Goal: Transaction & Acquisition: Purchase product/service

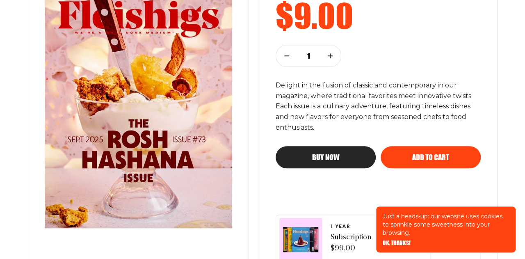
scroll to position [164, 0]
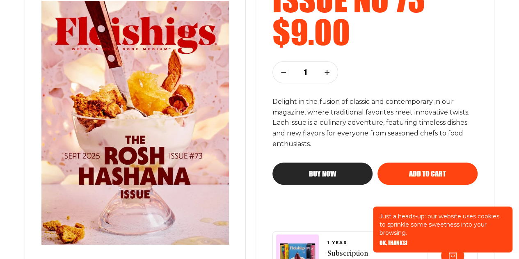
click at [312, 169] on button "Buy now" at bounding box center [322, 173] width 100 height 22
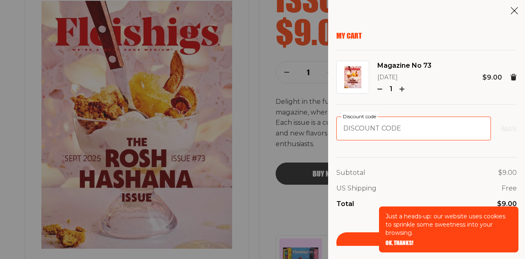
click at [387, 129] on input "Discount code" at bounding box center [413, 128] width 155 height 24
type input "RH18"
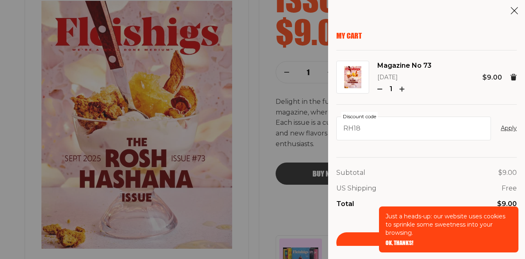
scroll to position [6, 0]
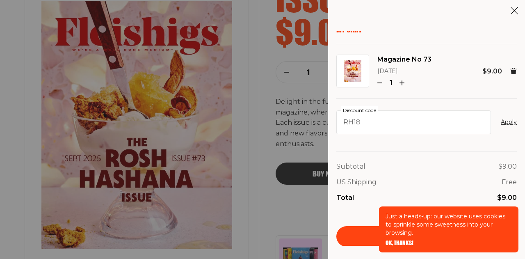
click at [345, 220] on div "Subtotal $9.00 US Shipping Free Total $9.00 Checkout" at bounding box center [426, 194] width 180 height 106
click at [397, 240] on span "OK, THANKS!" at bounding box center [400, 237] width 28 height 6
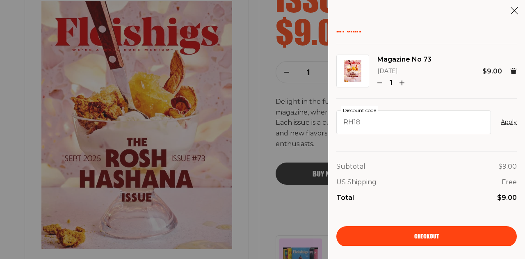
click at [422, 232] on link "Checkout" at bounding box center [426, 236] width 180 height 21
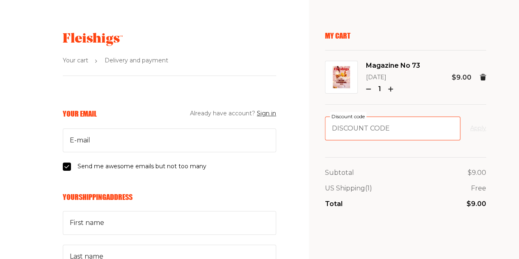
click at [351, 126] on input "Discount code" at bounding box center [392, 128] width 135 height 24
type input "RH18"
click at [476, 129] on button "Apply" at bounding box center [478, 128] width 16 height 10
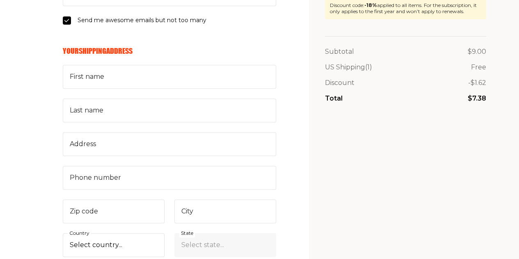
scroll to position [154, 0]
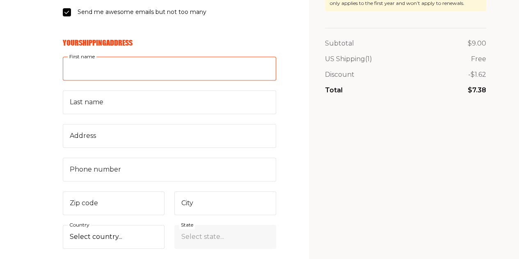
click at [150, 68] on input "First name" at bounding box center [169, 69] width 213 height 24
type input "Rochelle"
type input "rbaltuch@gmail.com"
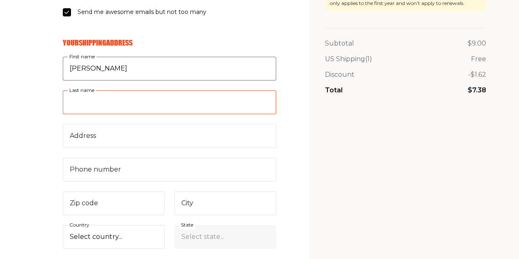
type input "Baltuch"
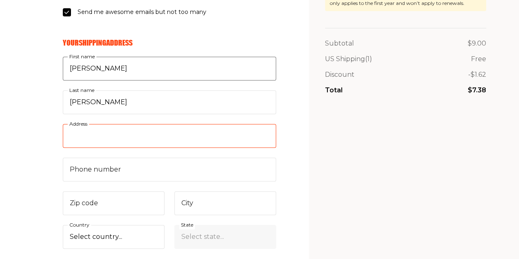
type input "1895 NE 208 Terrace"
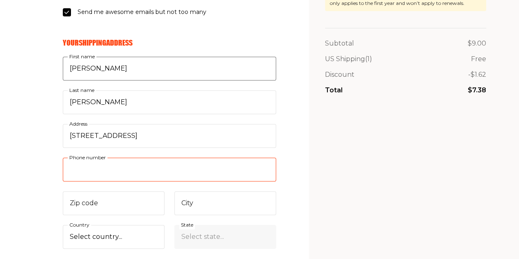
type input "7863671059"
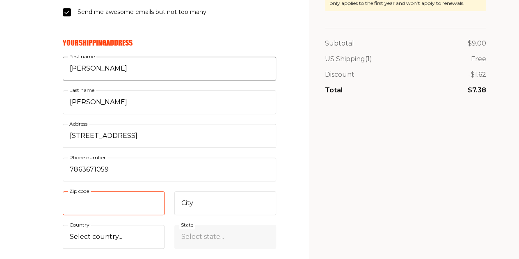
type input "33179"
type input "North Miami Beach"
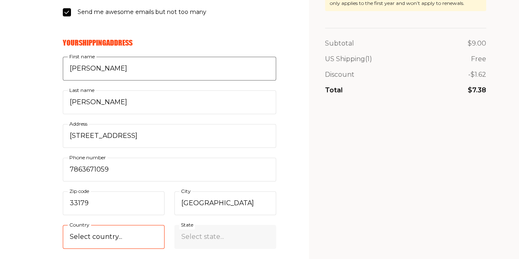
select select "US"
select select "Florida"
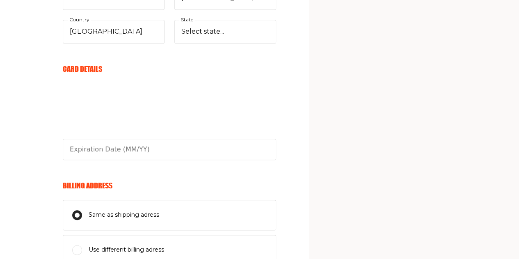
scroll to position [383, 0]
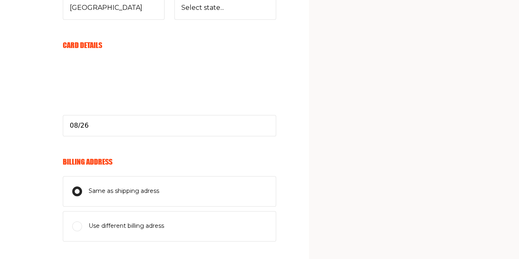
click at [74, 189] on input "Same as shipping adress" at bounding box center [77, 191] width 10 height 10
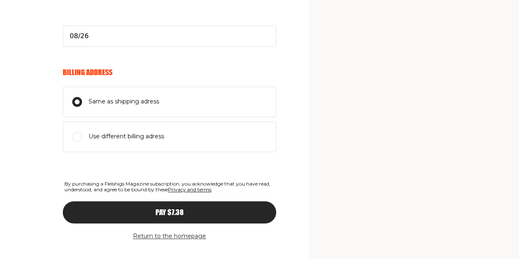
scroll to position [484, 0]
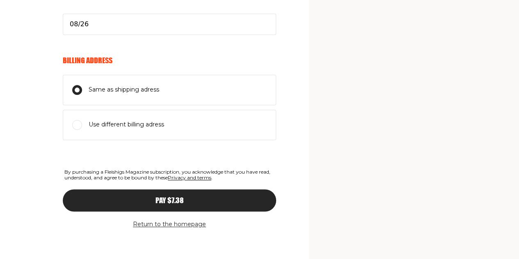
click at [154, 192] on button "Pay $7.38" at bounding box center [169, 200] width 213 height 22
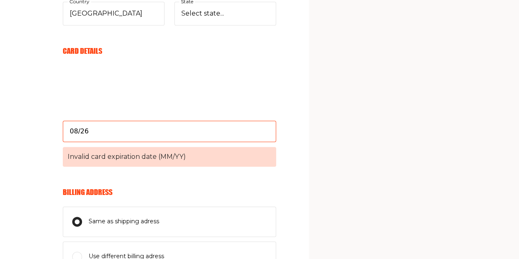
scroll to position [376, 0]
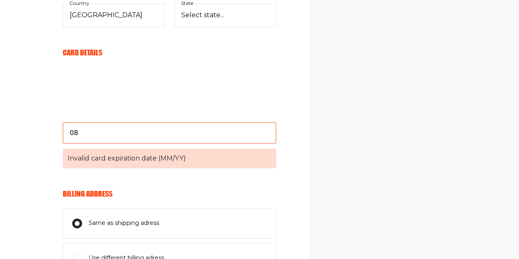
type input "0"
type input "08/26"
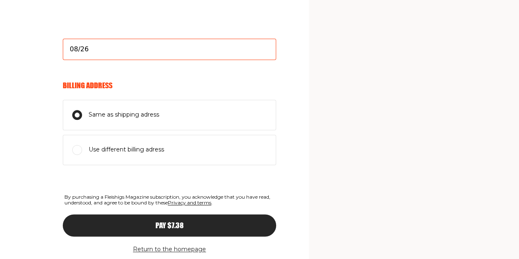
scroll to position [484, 0]
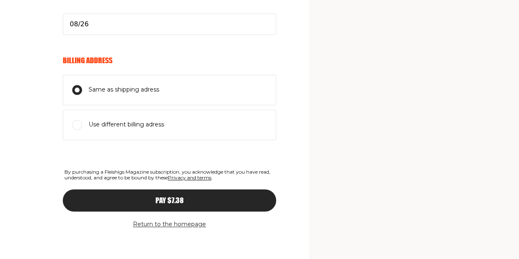
click at [163, 194] on span "Pay $7.38" at bounding box center [169, 192] width 28 height 7
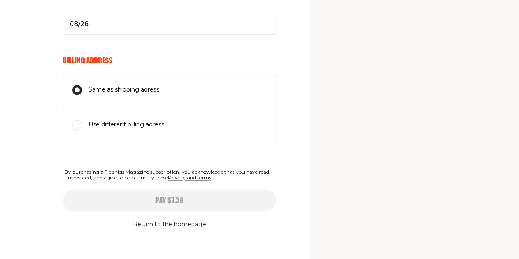
type input "08/26"
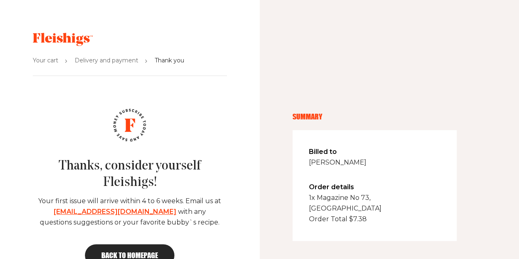
scroll to position [23, 0]
